Goal: Check status: Check status

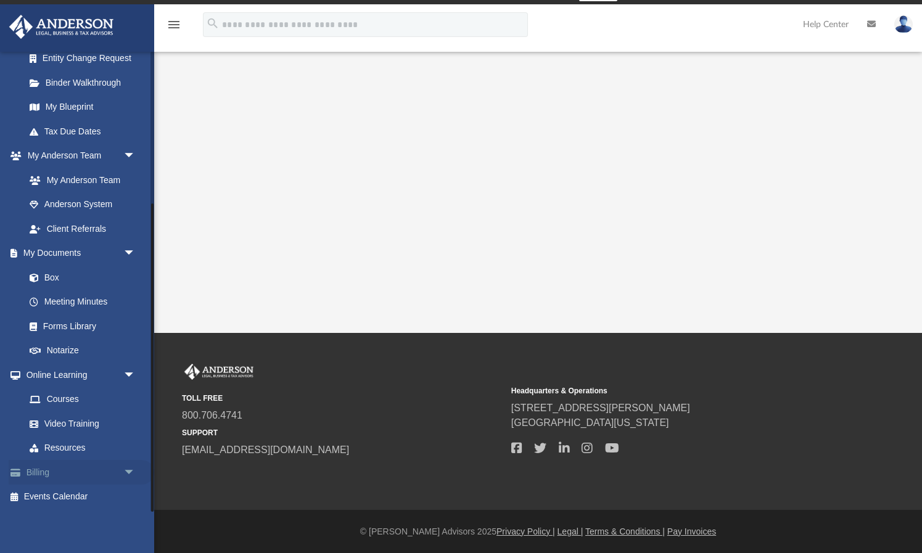
scroll to position [18, 0]
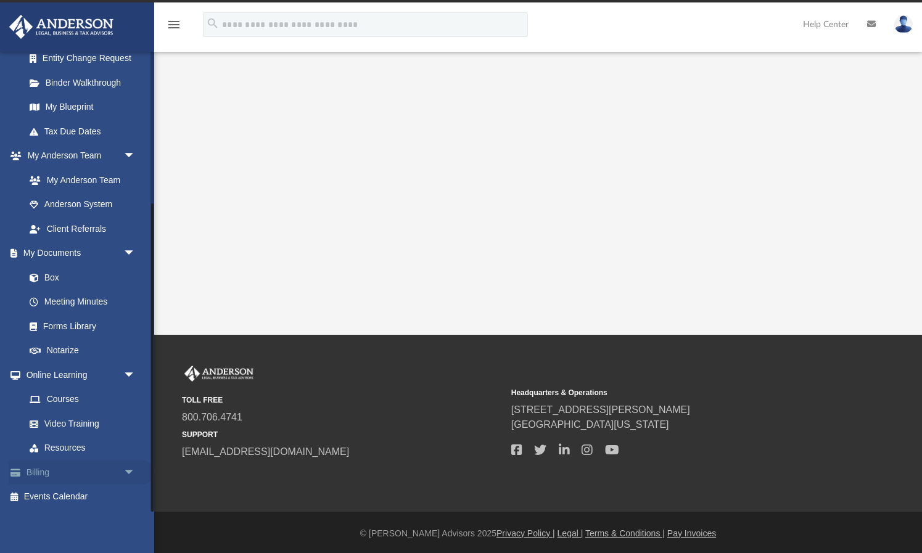
click at [54, 470] on link "Billing arrow_drop_down" at bounding box center [82, 472] width 146 height 25
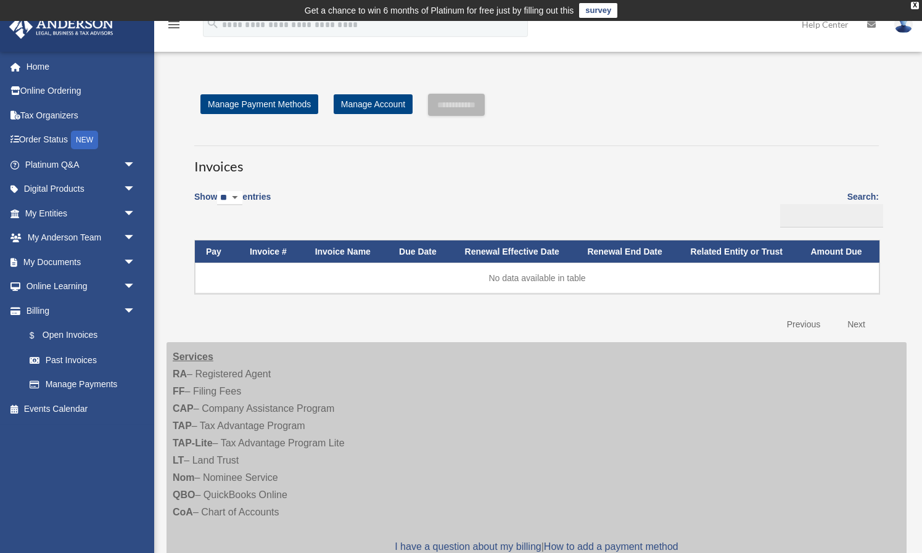
click at [226, 195] on select "** ** ** ***" at bounding box center [229, 198] width 25 height 14
click at [98, 359] on link "Past Invoices" at bounding box center [85, 360] width 137 height 25
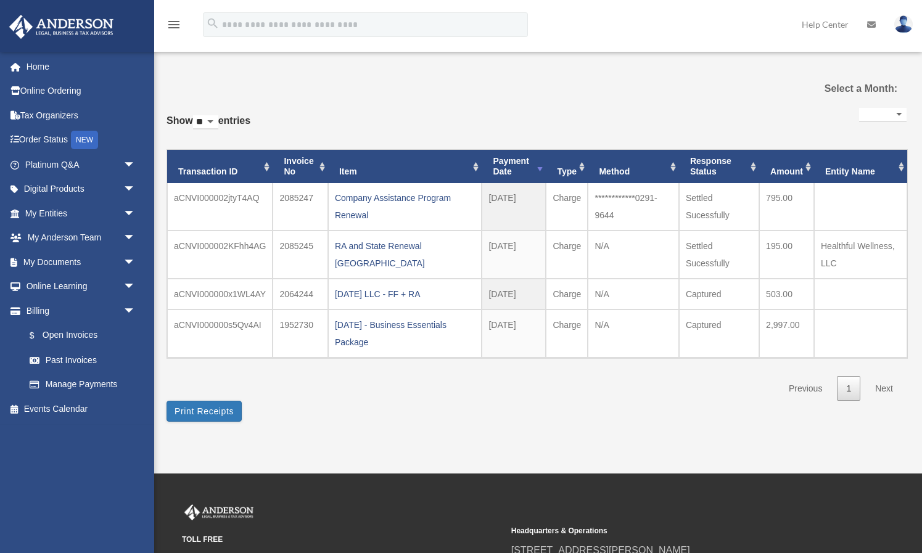
select select
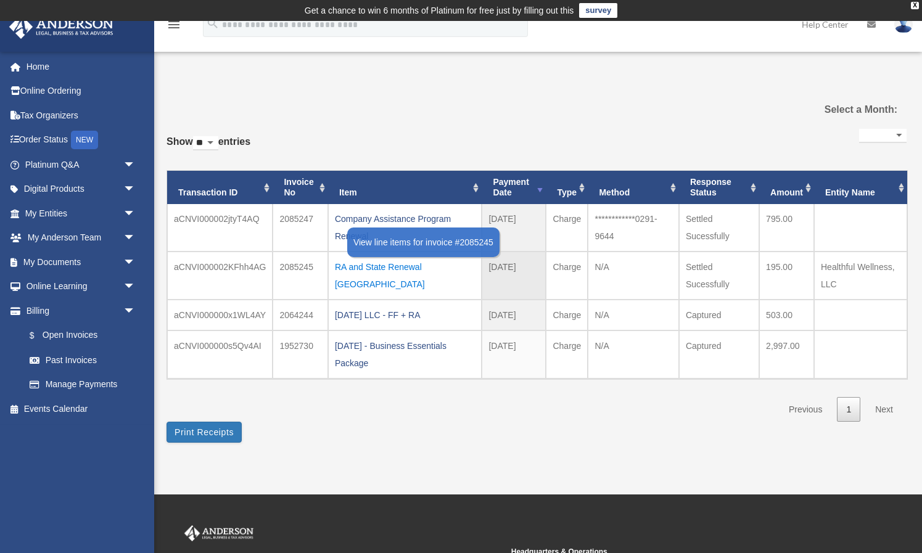
click at [427, 268] on div "RA and State Renewal [GEOGRAPHIC_DATA]" at bounding box center [405, 275] width 141 height 35
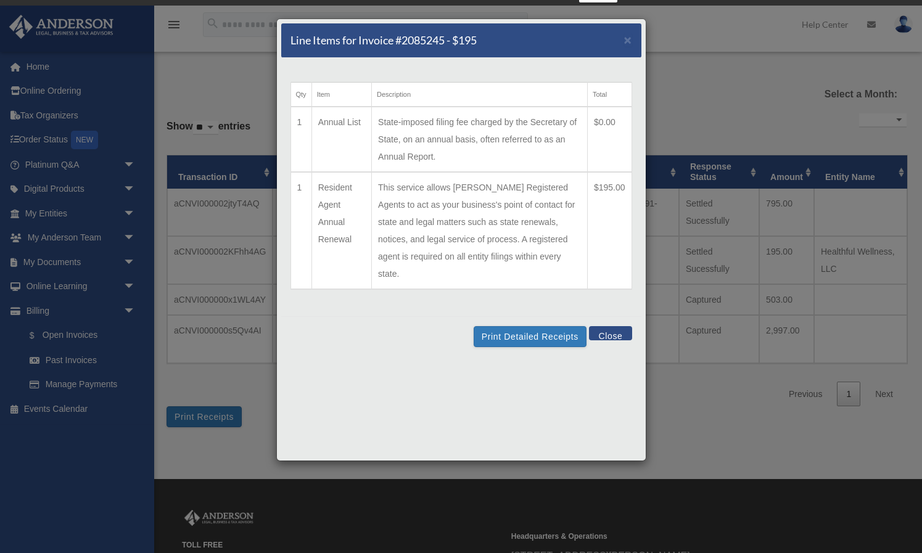
scroll to position [20, 0]
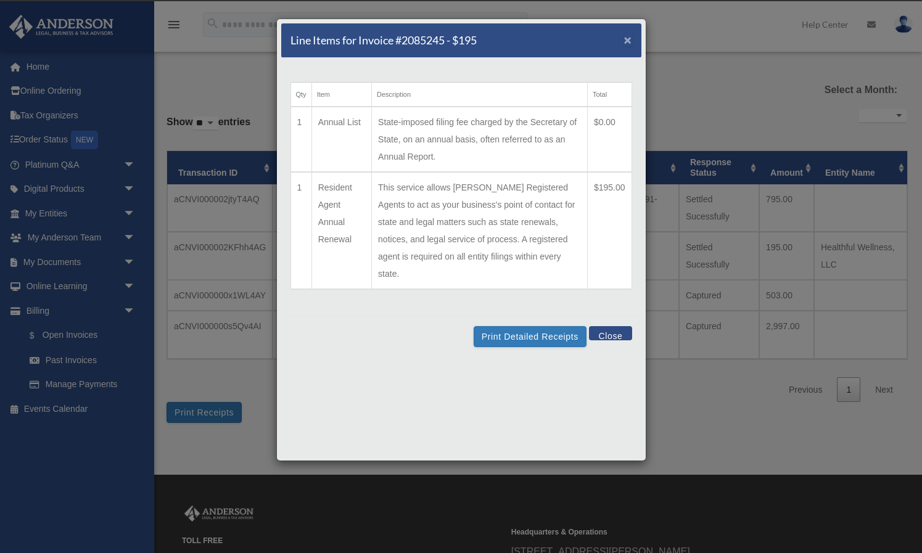
click at [626, 43] on span "×" at bounding box center [628, 40] width 8 height 14
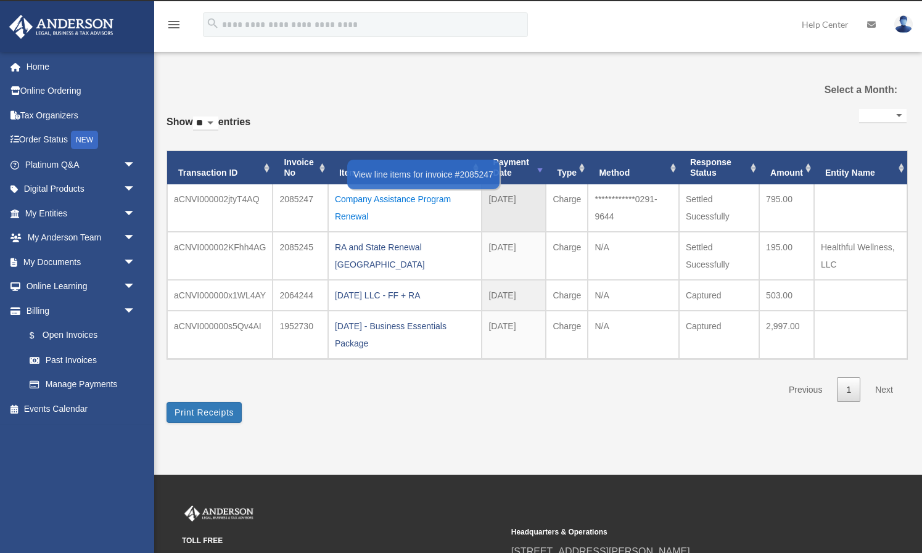
click at [412, 198] on div "Company Assistance Program Renewal" at bounding box center [405, 208] width 141 height 35
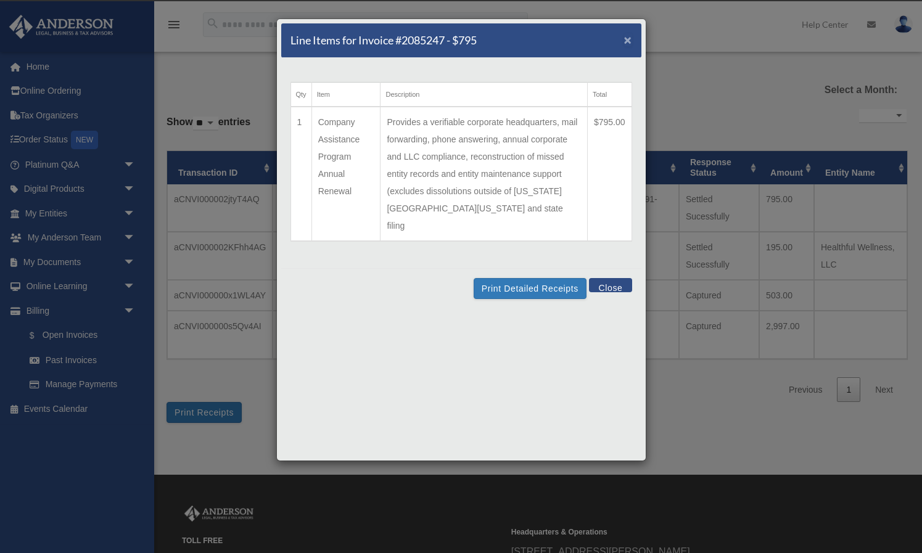
click at [629, 38] on span "×" at bounding box center [628, 40] width 8 height 14
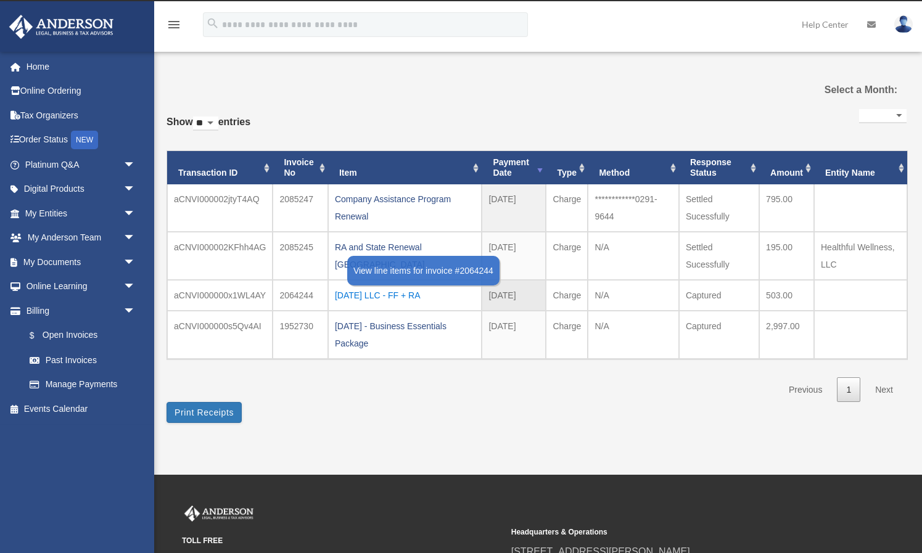
click at [416, 300] on div "[DATE] LLC - FF + RA" at bounding box center [405, 295] width 141 height 17
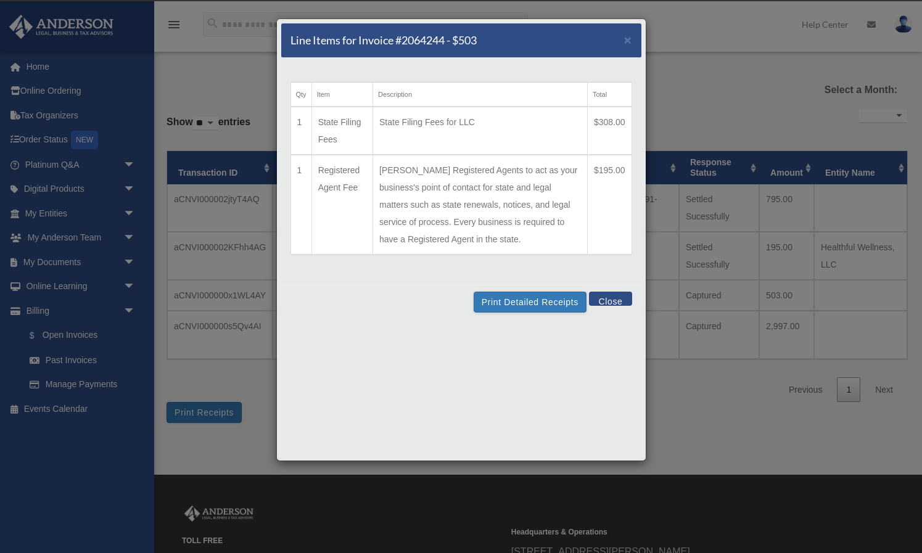
click at [617, 305] on button "Close" at bounding box center [610, 299] width 43 height 14
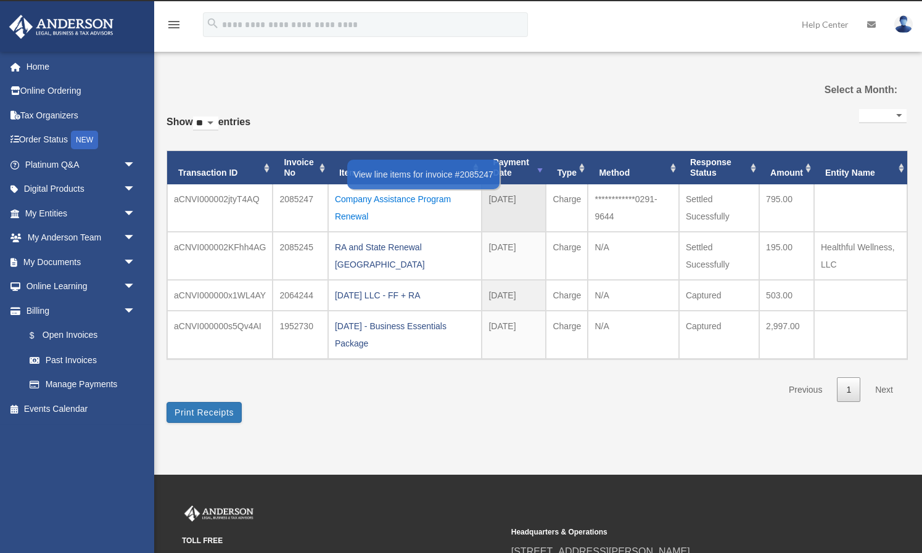
click at [402, 199] on div "Company Assistance Program Renewal" at bounding box center [405, 208] width 141 height 35
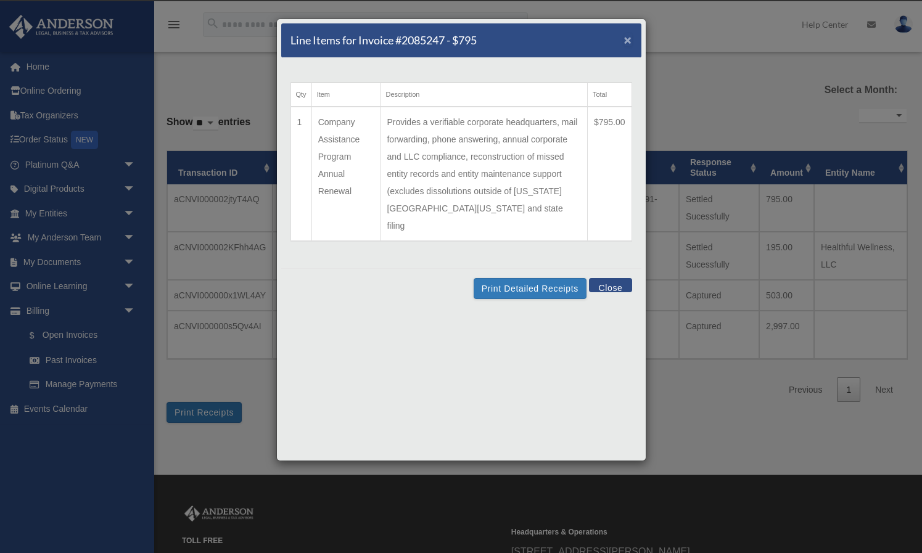
click at [627, 41] on span "×" at bounding box center [628, 40] width 8 height 14
